Goal: Information Seeking & Learning: Compare options

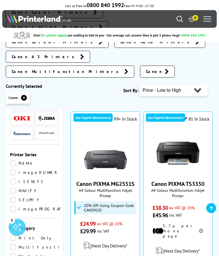
scroll to position [95, 0]
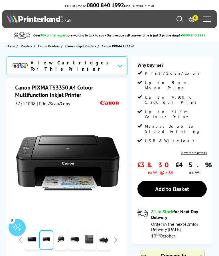
click at [122, 248] on div "Canon PIXMA TS3350 A4 Colour Multifunction Inkjet Printer 3771C008 | Print/Scan…" at bounding box center [67, 201] width 121 height 247
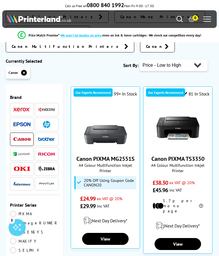
click at [104, 107] on img at bounding box center [105, 128] width 43 height 43
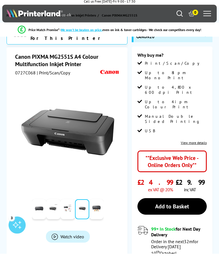
scroll to position [28, 0]
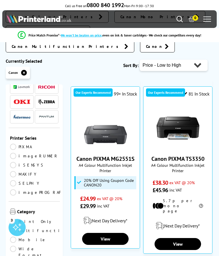
scroll to position [75, 0]
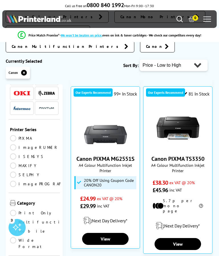
click at [13, 135] on link "PIXMA" at bounding box center [34, 138] width 48 height 6
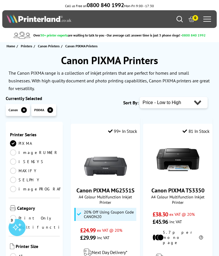
click at [9, 45] on link "Home" at bounding box center [12, 46] width 10 height 6
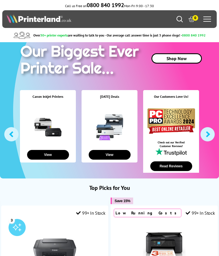
click at [178, 17] on icon "Search" at bounding box center [179, 19] width 6 height 6
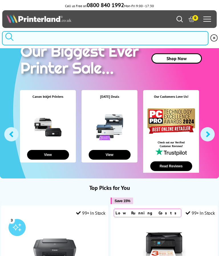
click at [20, 36] on input "search" at bounding box center [105, 38] width 206 height 14
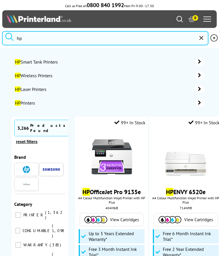
type input "hp"
click at [40, 74] on span "HP Wireless Printers" at bounding box center [100, 76] width 171 height 6
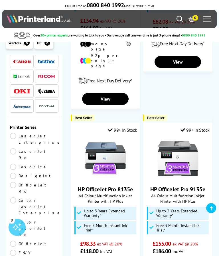
scroll to position [79, 0]
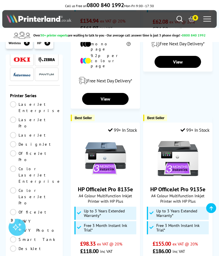
click at [11, 218] on link "ENVY" at bounding box center [34, 221] width 48 height 6
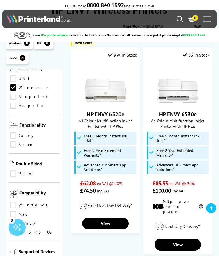
scroll to position [345, 0]
click at [11, 201] on link "Windows" at bounding box center [34, 204] width 48 height 6
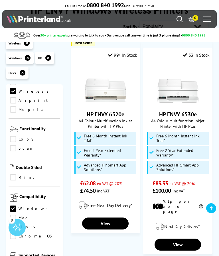
scroll to position [357, 0]
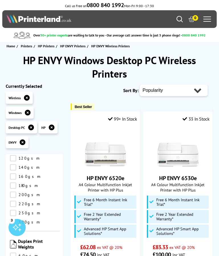
click at [51, 127] on icon at bounding box center [52, 127] width 6 height 6
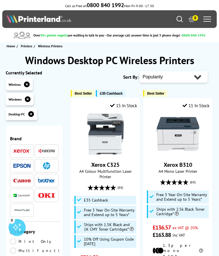
click at [24, 180] on img at bounding box center [21, 181] width 17 height 4
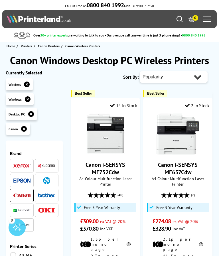
click at [193, 76] on select "Popularity Rating Price - Low to High Price - High to Low Running Costs - Low t…" at bounding box center [174, 76] width 68 height 11
select select "Price Ascending"
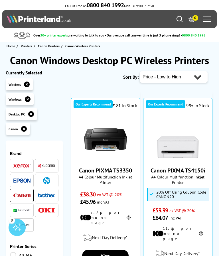
click at [22, 180] on img at bounding box center [21, 180] width 17 height 4
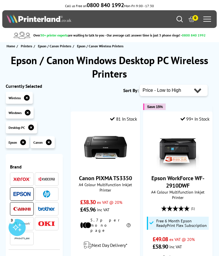
click at [44, 194] on img at bounding box center [46, 193] width 7 height 7
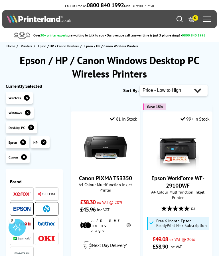
click at [105, 148] on img at bounding box center [105, 147] width 43 height 43
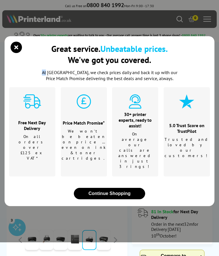
click at [15, 53] on icon "close modal" at bounding box center [16, 47] width 11 height 11
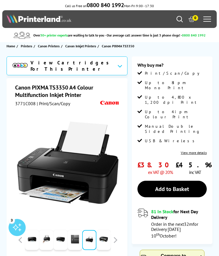
click at [19, 85] on h1 "Canon PIXMA TS3350 A4 Colour Multifunction Inkjet Printer" at bounding box center [67, 91] width 105 height 15
copy h1 "Canon PIXMA TS3350"
